Goal: Transaction & Acquisition: Obtain resource

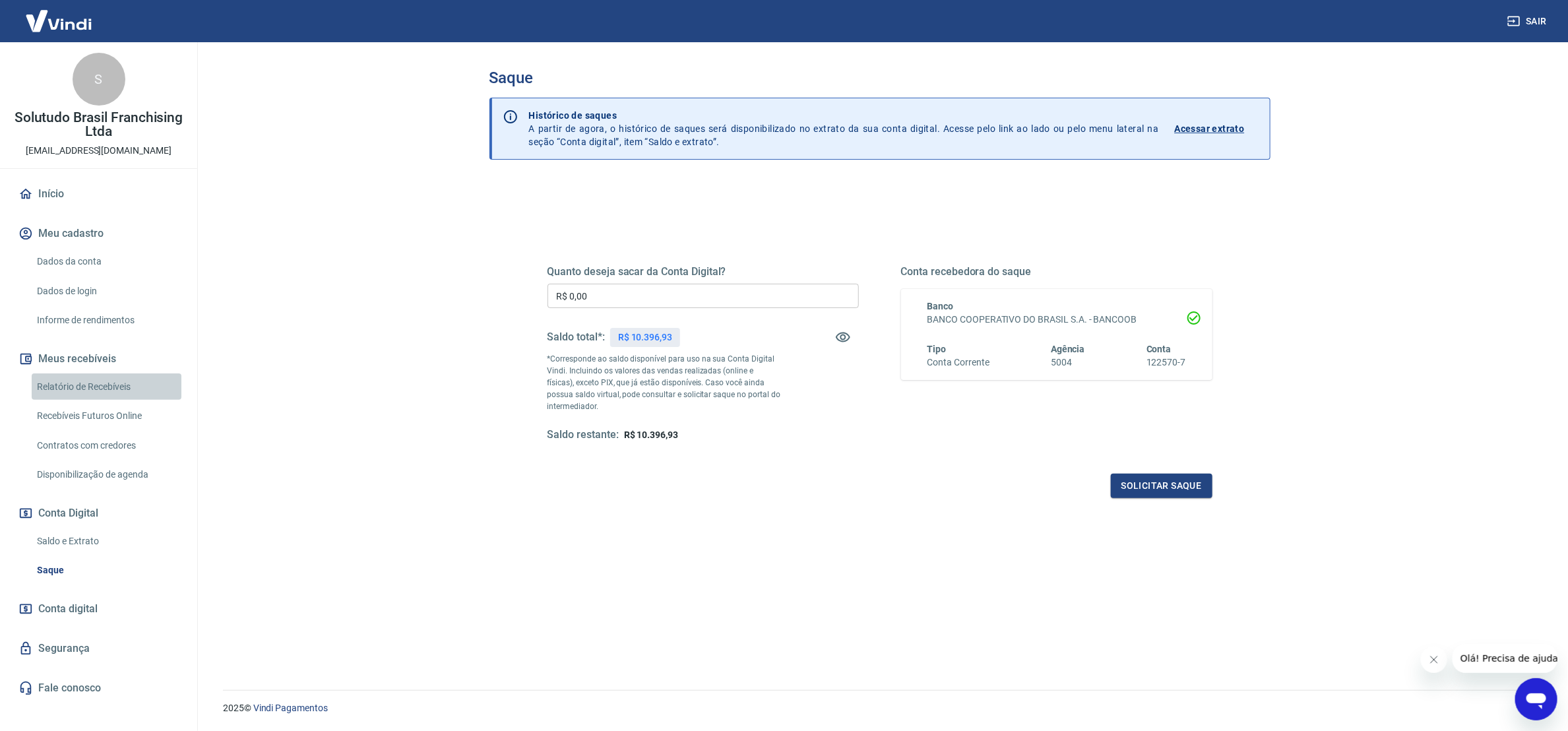
click at [138, 384] on link "Relatório de Recebíveis" at bounding box center [106, 387] width 149 height 27
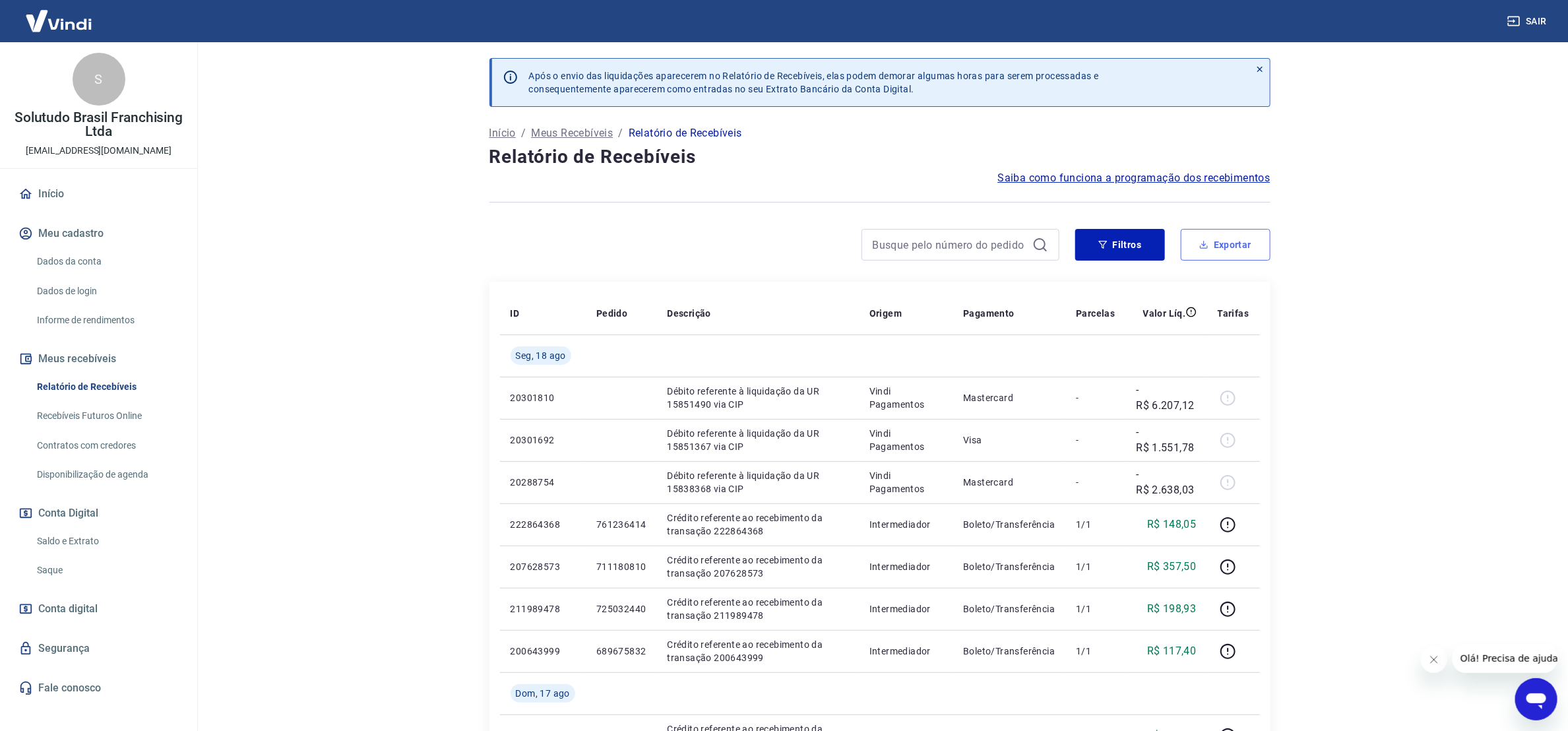
click at [1207, 250] on button "Exportar" at bounding box center [1225, 245] width 90 height 32
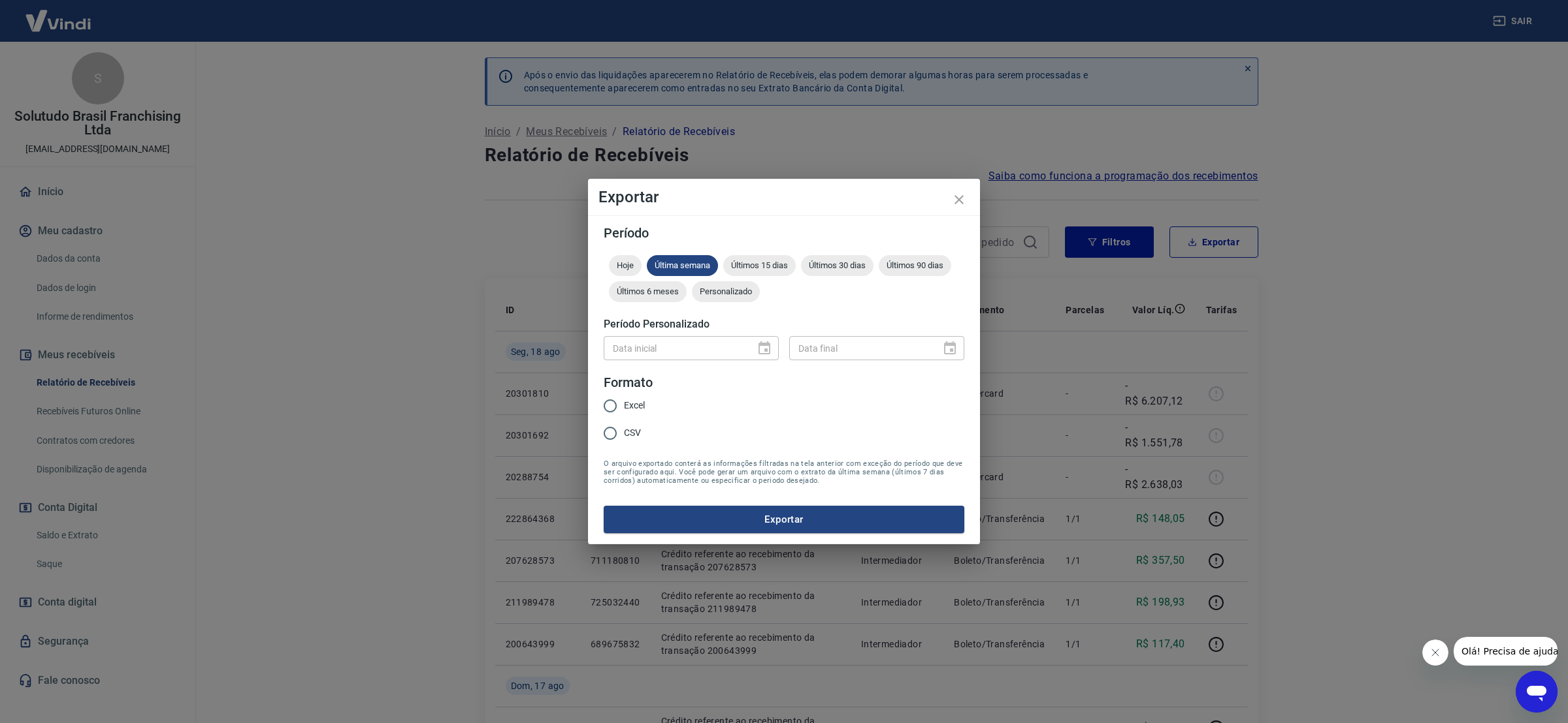
click at [619, 408] on input "Excel" at bounding box center [610, 406] width 28 height 28
radio input "true"
click at [758, 259] on div "Últimos 15 dias" at bounding box center [759, 265] width 73 height 21
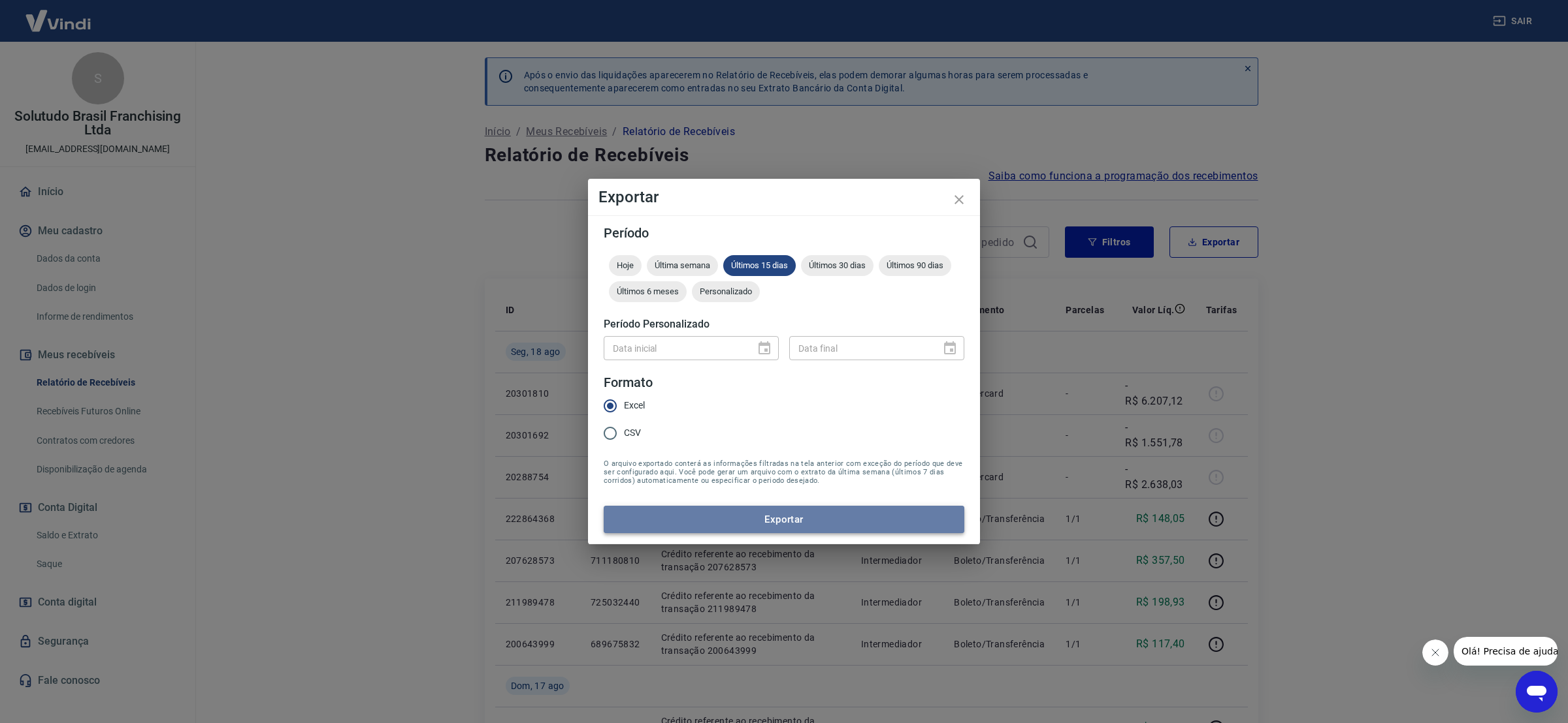
click at [794, 513] on button "Exportar" at bounding box center [784, 520] width 360 height 28
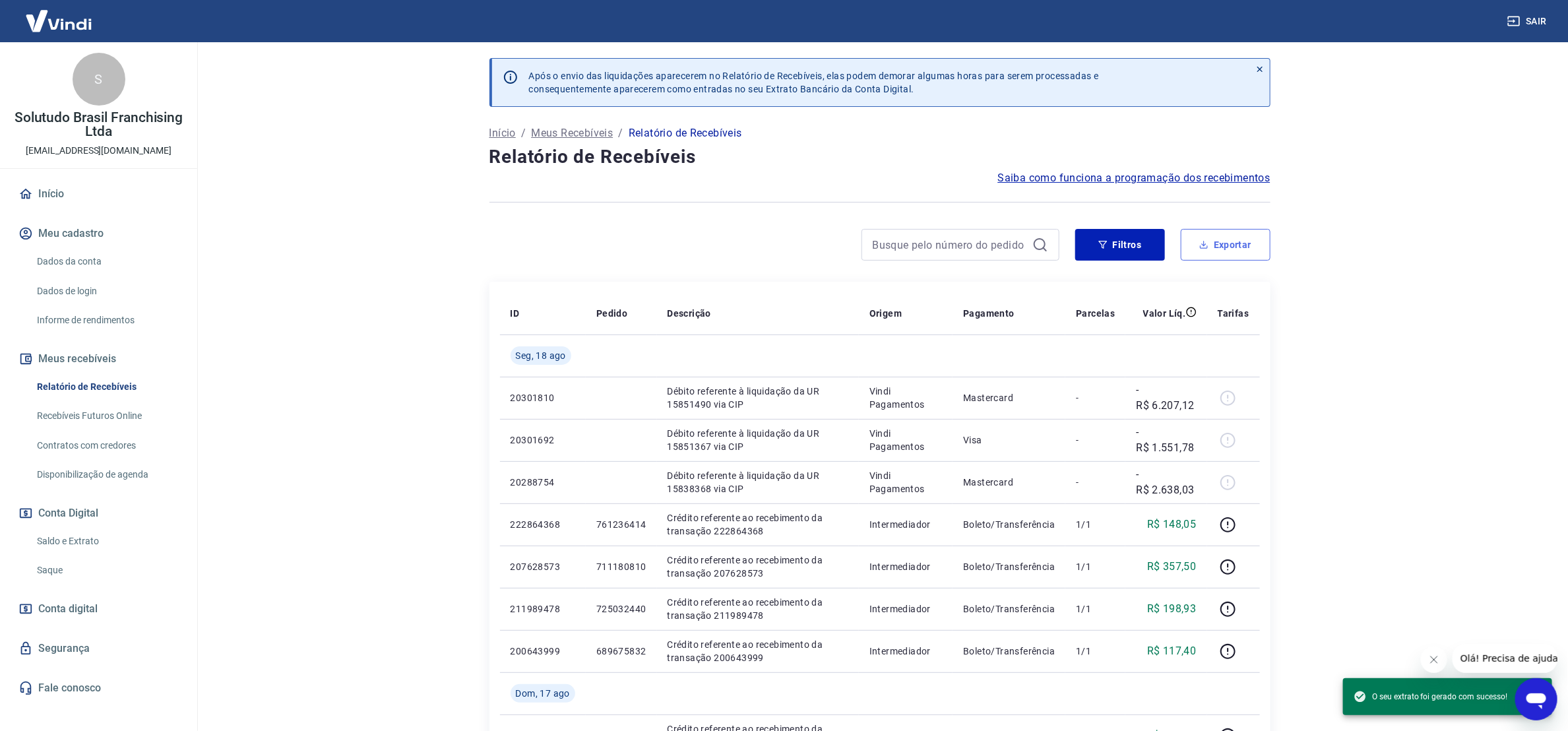
click at [1239, 235] on button "Exportar" at bounding box center [1225, 245] width 90 height 32
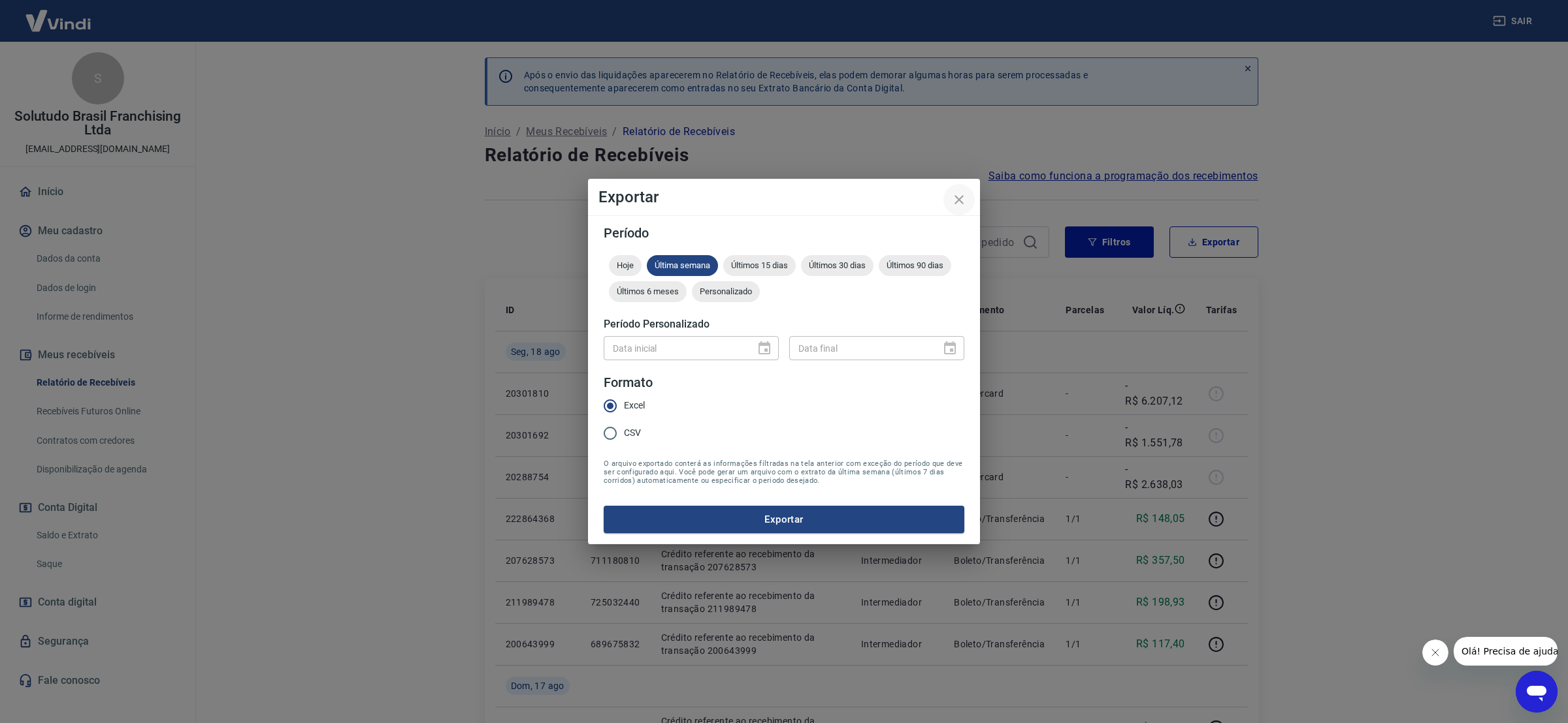
click at [957, 202] on icon "close" at bounding box center [959, 200] width 9 height 9
